Goal: Information Seeking & Learning: Learn about a topic

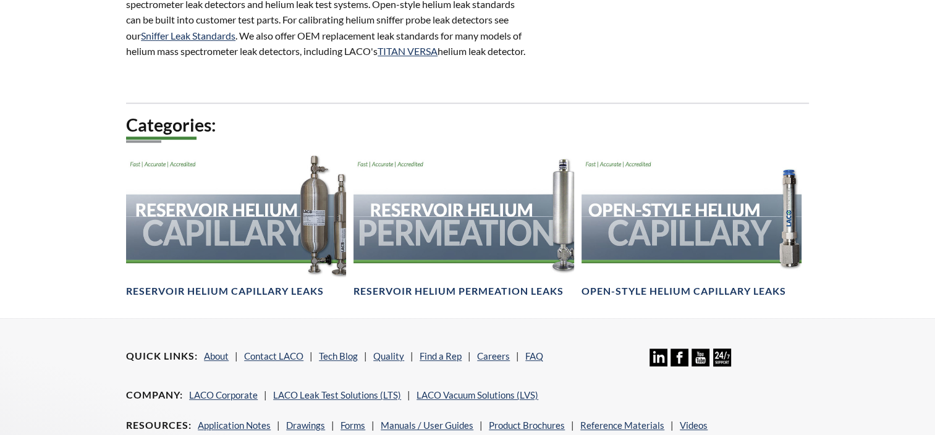
scroll to position [803, 0]
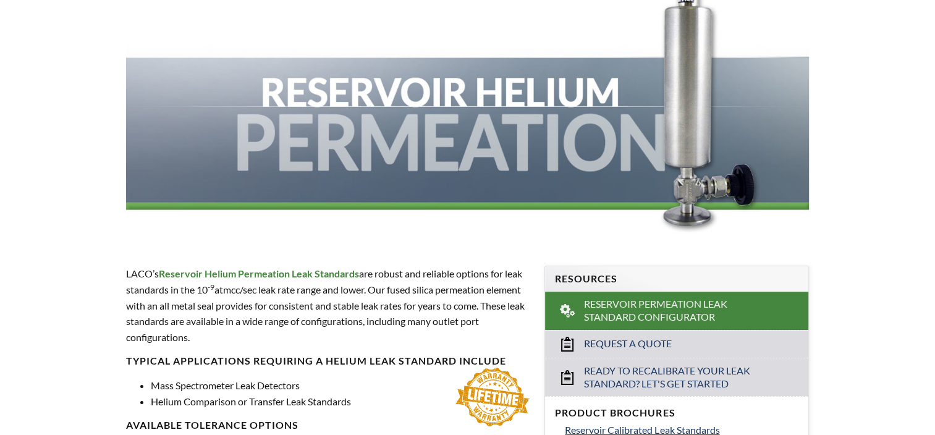
select select "Language Translate Widget"
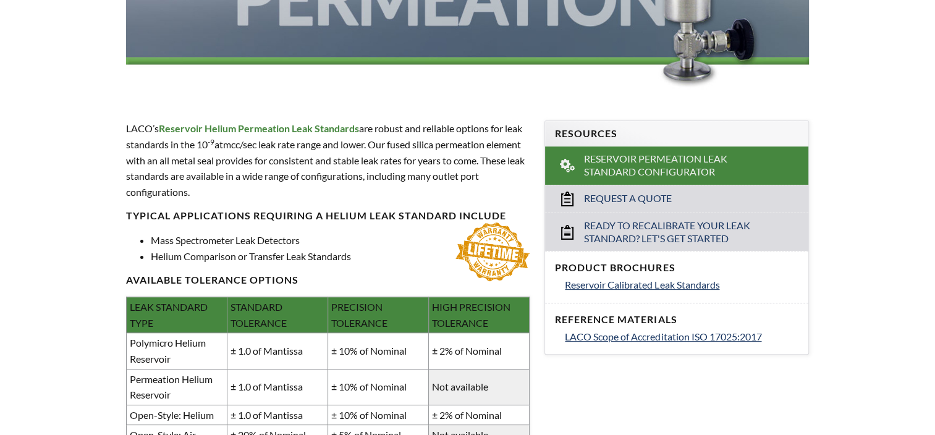
scroll to position [309, 0]
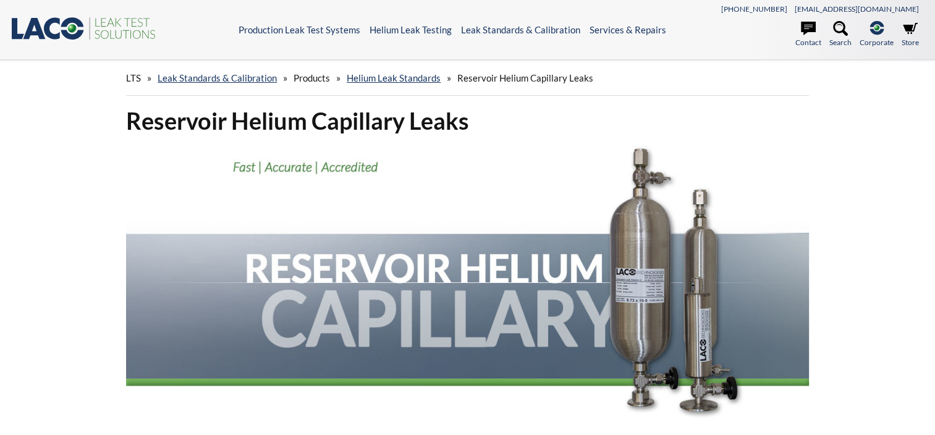
select select "Language Translate Widget"
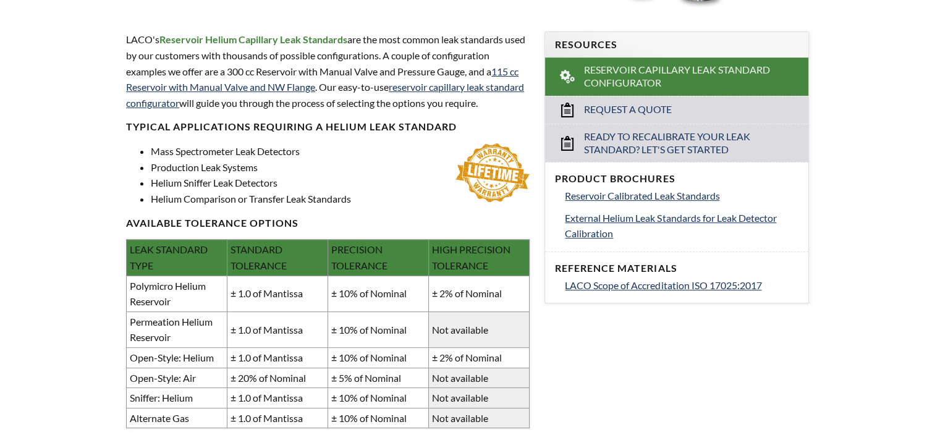
scroll to position [433, 0]
